Goal: Find specific page/section: Find specific page/section

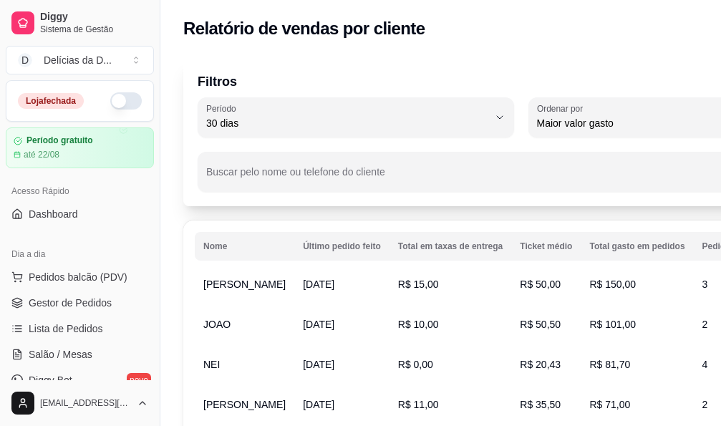
select select "30"
select select "HIGHEST_TOTAL_SPENT_WITH_ORDERS"
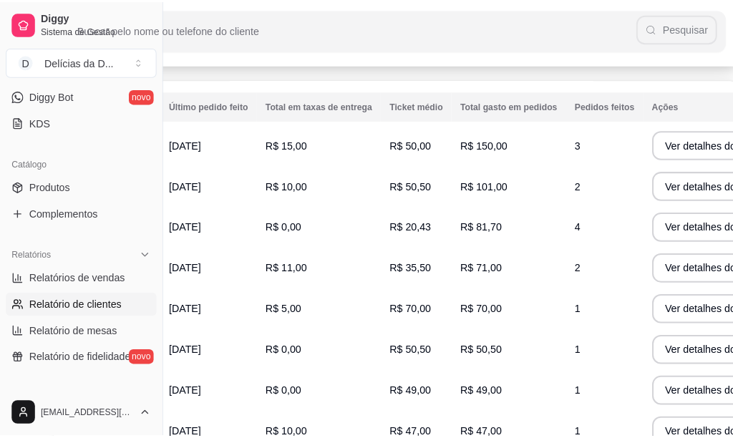
scroll to position [143, 137]
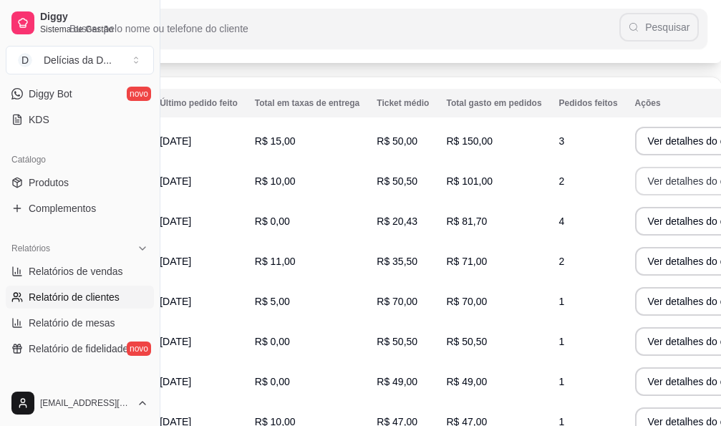
click at [644, 181] on button "Ver detalhes do cliente" at bounding box center [698, 181] width 127 height 29
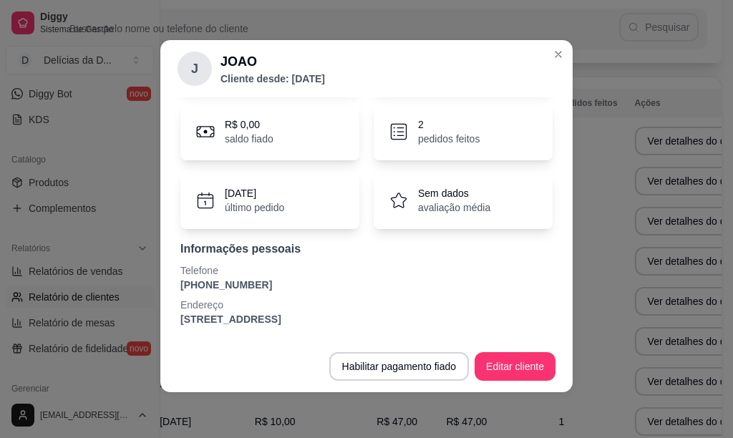
scroll to position [0, 0]
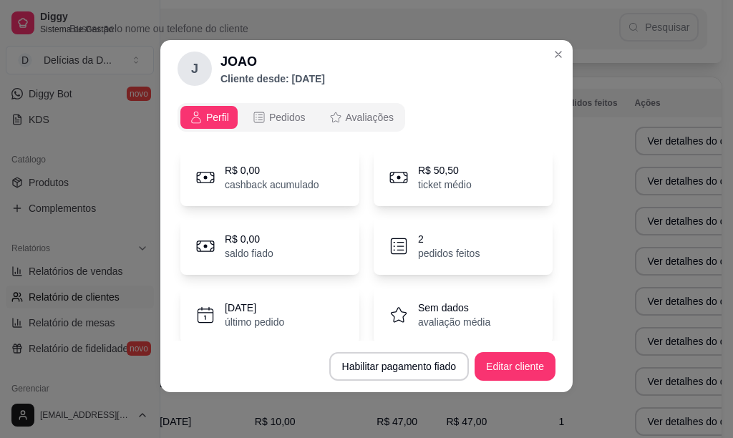
click at [388, 245] on icon at bounding box center [398, 246] width 21 height 21
click at [270, 114] on span "Pedidos" at bounding box center [287, 117] width 37 height 14
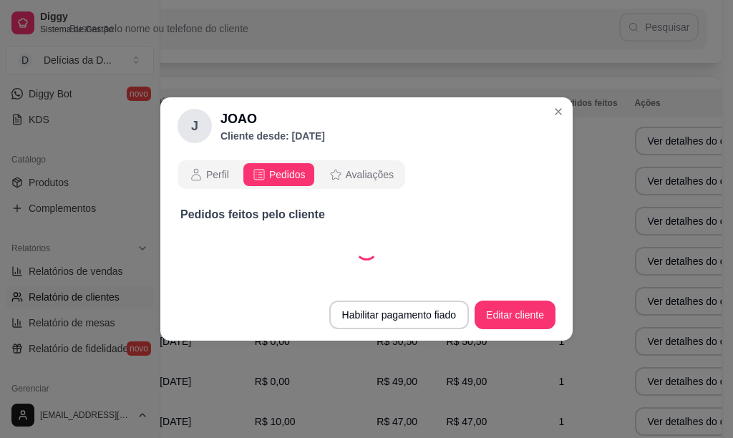
select select "30"
select select "ALL"
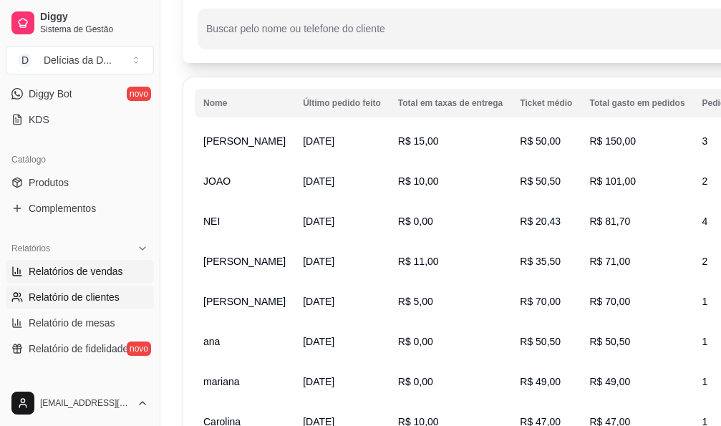
scroll to position [143, 0]
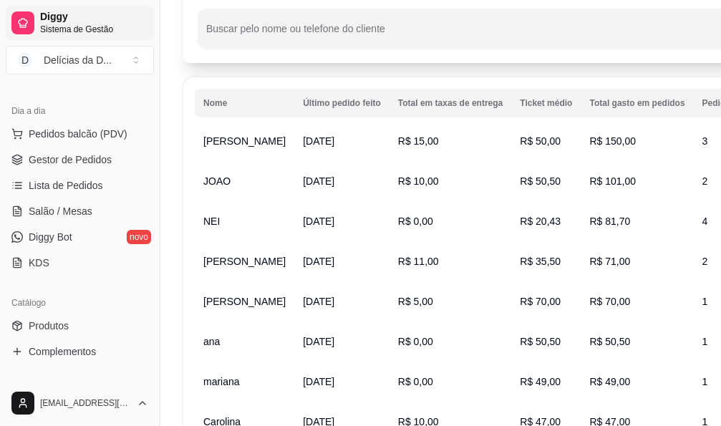
click at [62, 30] on span "Sistema de Gestão" at bounding box center [94, 29] width 108 height 11
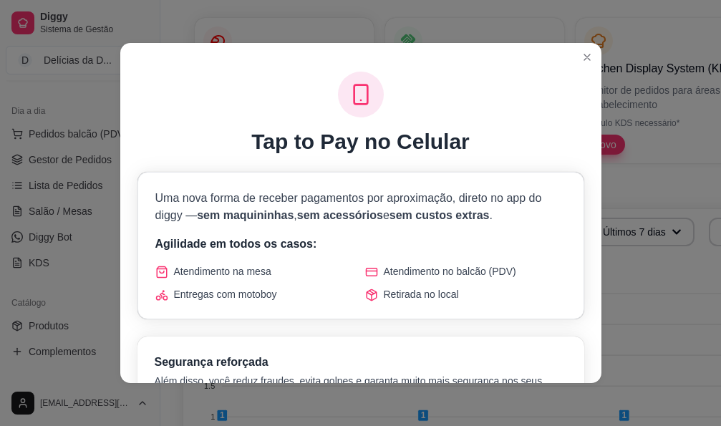
scroll to position [593, 0]
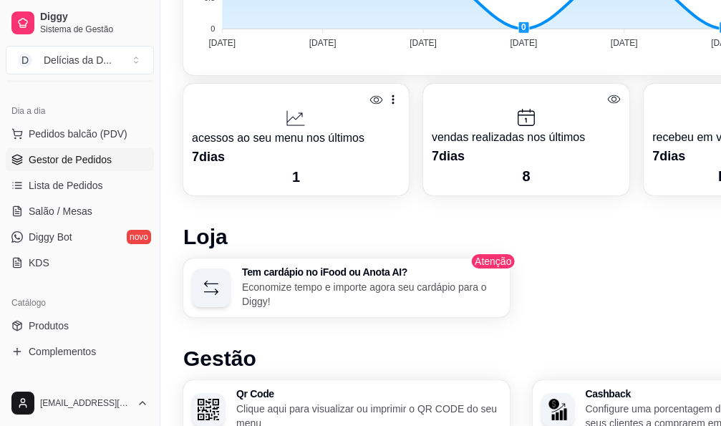
click at [74, 158] on span "Gestor de Pedidos" at bounding box center [70, 160] width 83 height 14
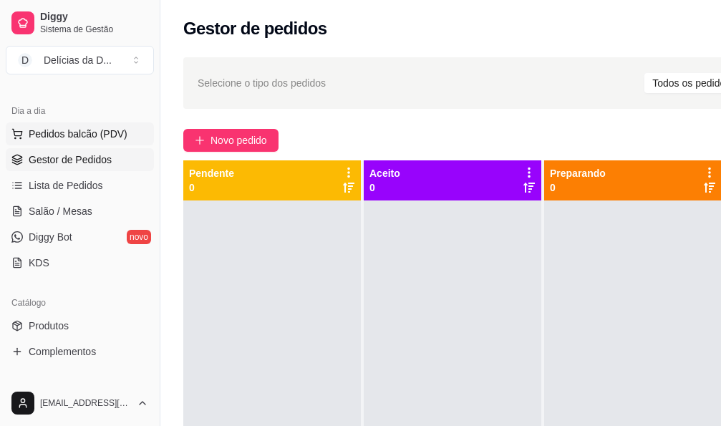
click at [57, 134] on span "Pedidos balcão (PDV)" at bounding box center [78, 134] width 99 height 14
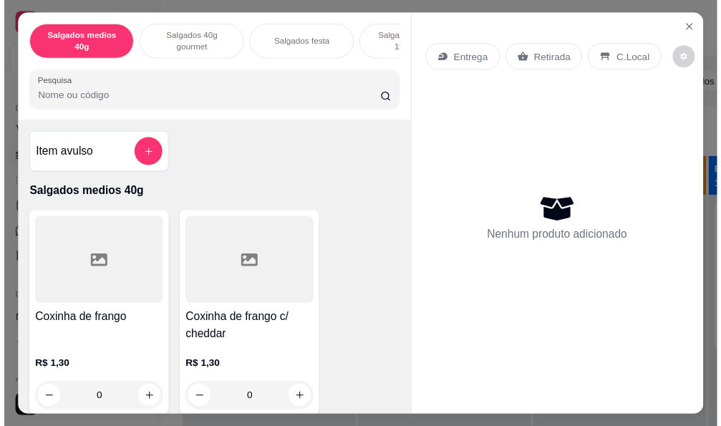
scroll to position [143, 0]
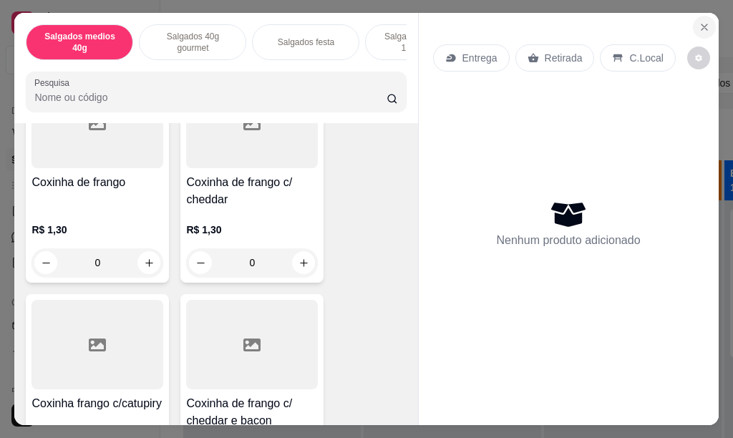
click at [699, 24] on icon "Close" at bounding box center [704, 26] width 11 height 11
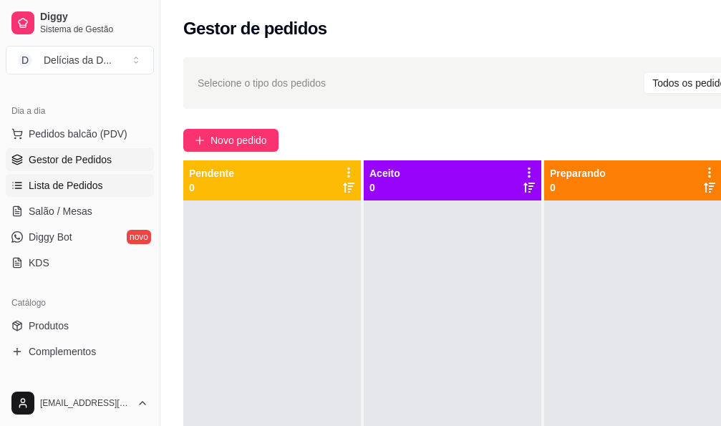
click at [77, 187] on span "Lista de Pedidos" at bounding box center [66, 185] width 74 height 14
